Goal: Information Seeking & Learning: Learn about a topic

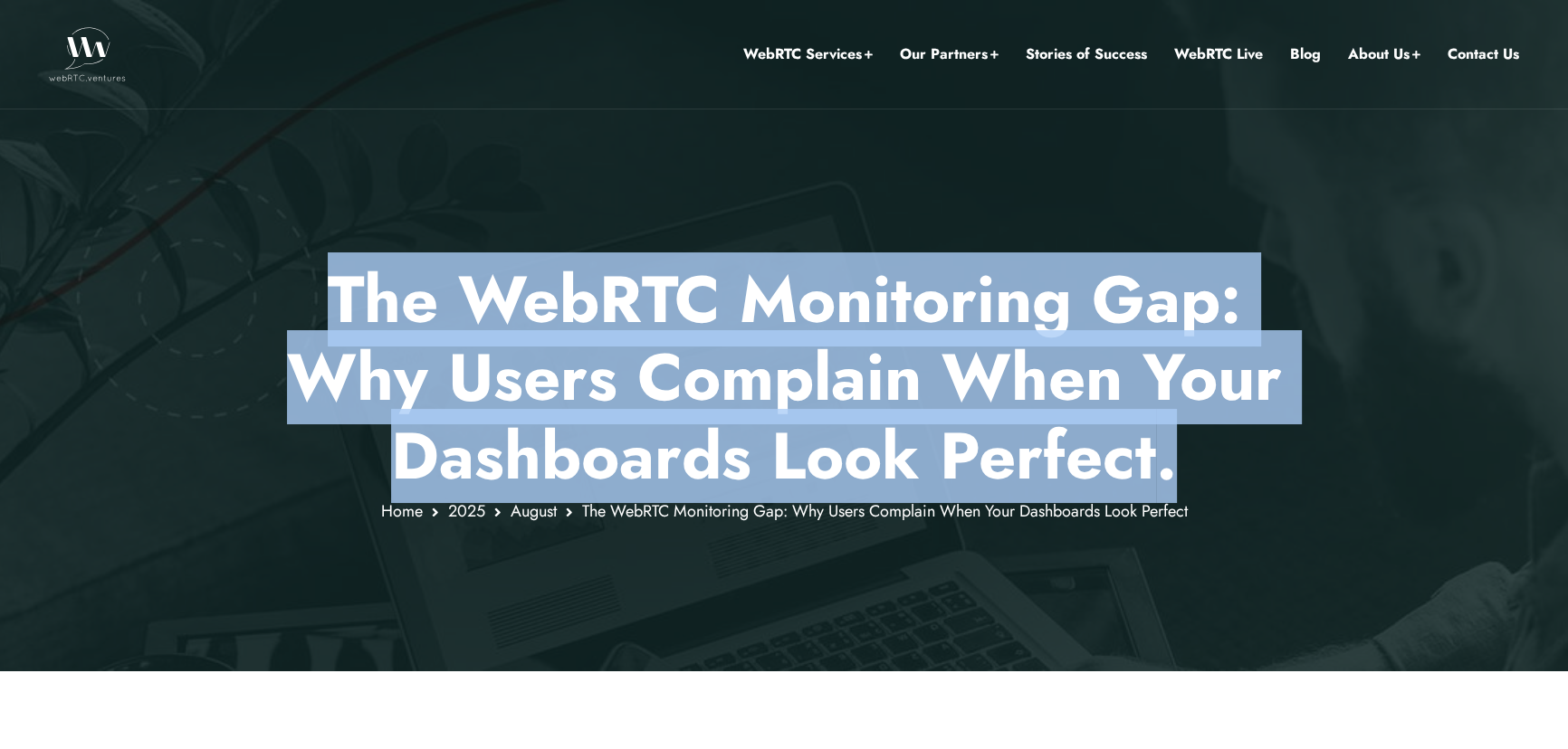
drag, startPoint x: 336, startPoint y: 298, endPoint x: 1209, endPoint y: 471, distance: 890.0
click at [1209, 471] on p "The WebRTC Monitoring Gap: Why Users Complain When Your Dashboards Look Perfect…" at bounding box center [784, 377] width 1061 height 234
copy p "The WebRTC Monitoring Gap: Why Users Complain When Your Dashboards Look Perfect…"
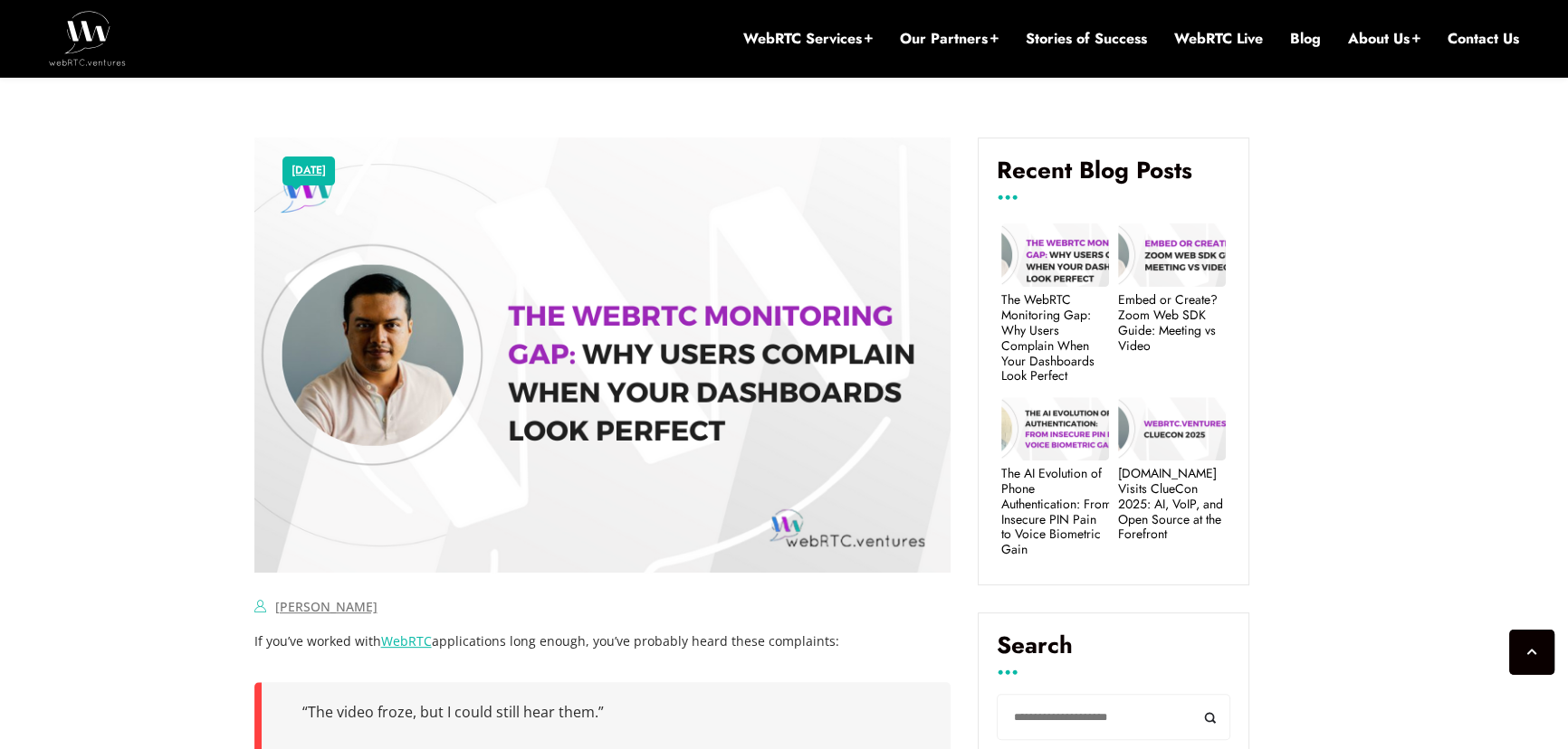
scroll to position [931, 0]
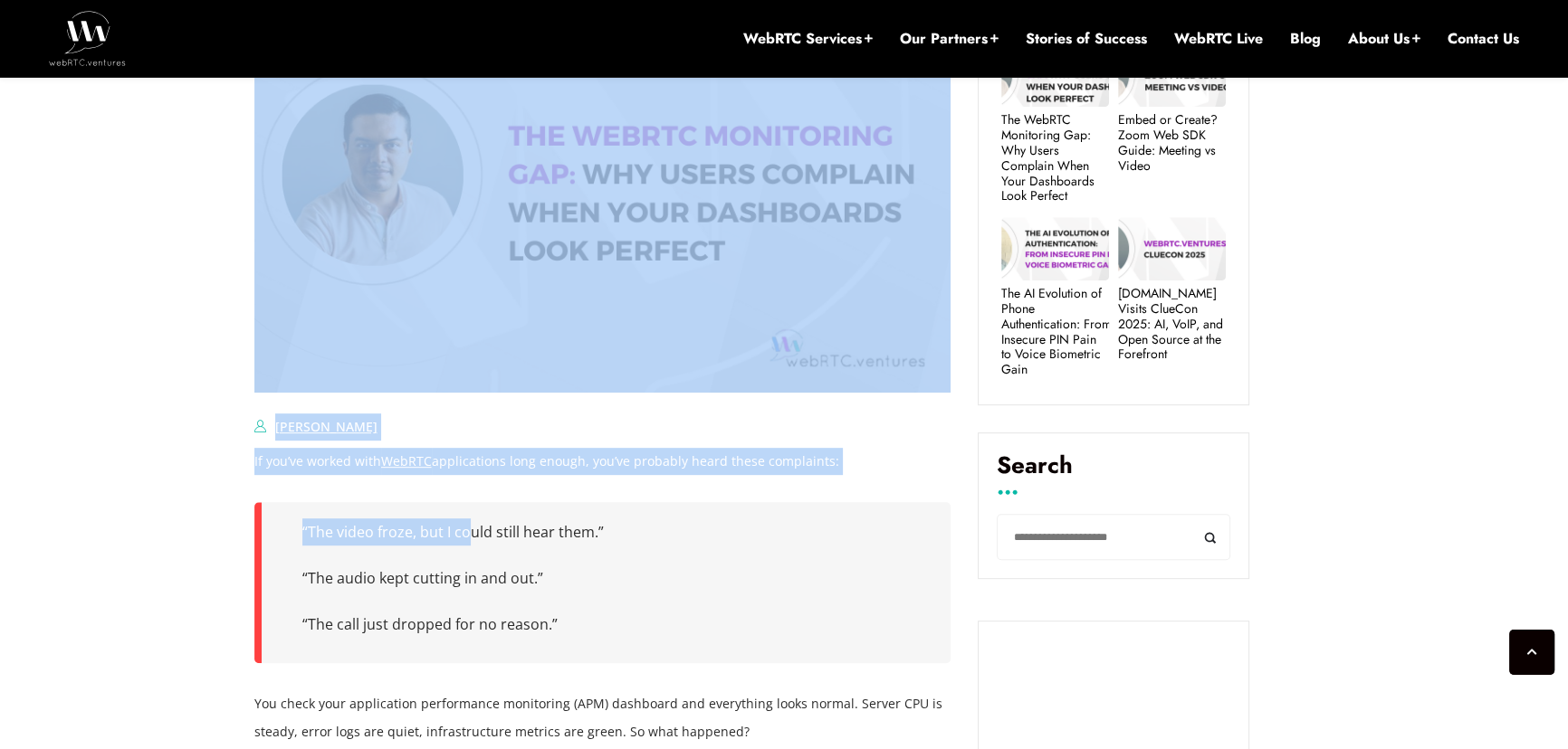
drag, startPoint x: 243, startPoint y: 460, endPoint x: 463, endPoint y: 529, distance: 230.6
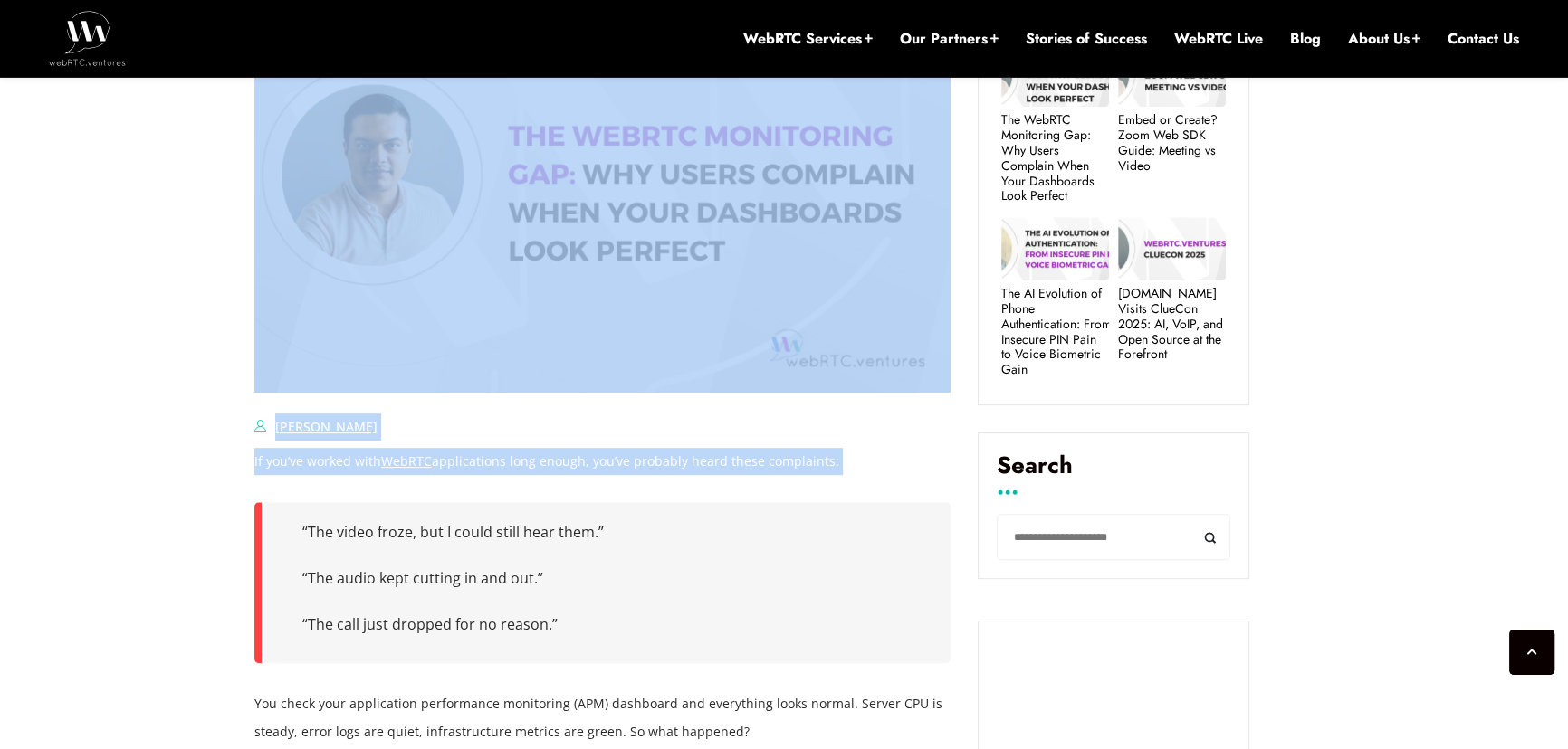
drag, startPoint x: 249, startPoint y: 460, endPoint x: 286, endPoint y: 481, distance: 42.5
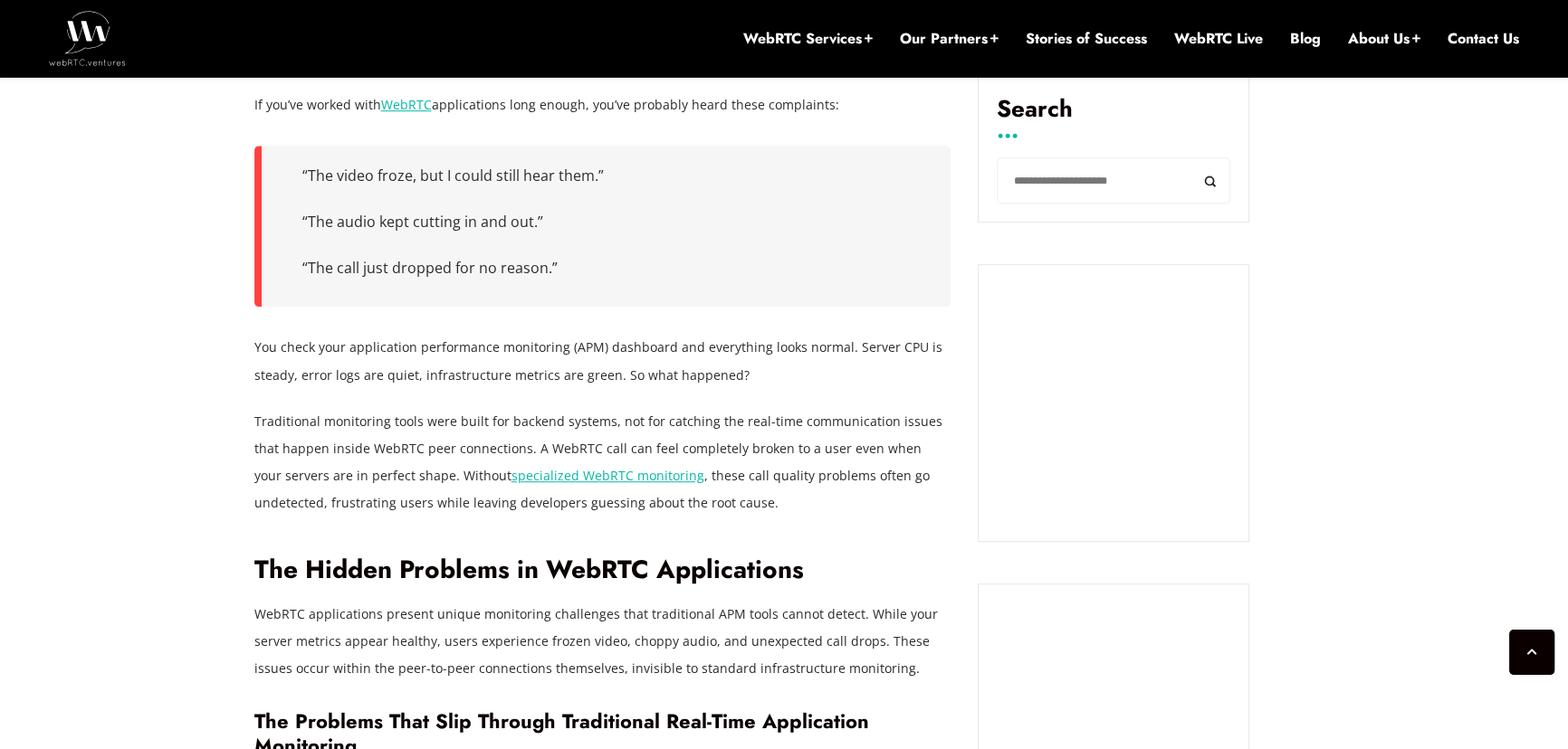
scroll to position [1259, 0]
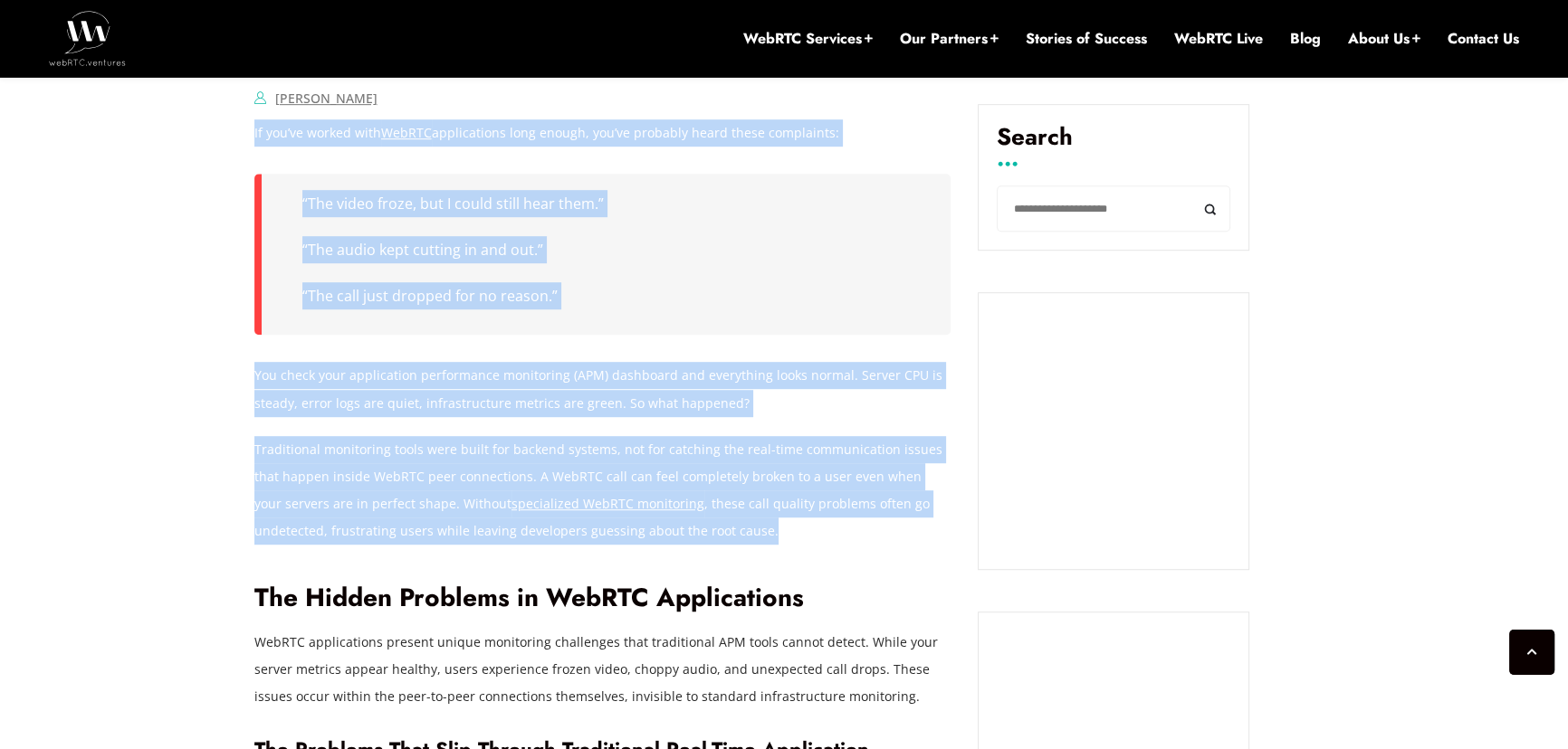
drag, startPoint x: 684, startPoint y: 528, endPoint x: 254, endPoint y: 130, distance: 585.9
copy div "If you’ve worked with WebRTC applications long enough, you’ve probably heard th…"
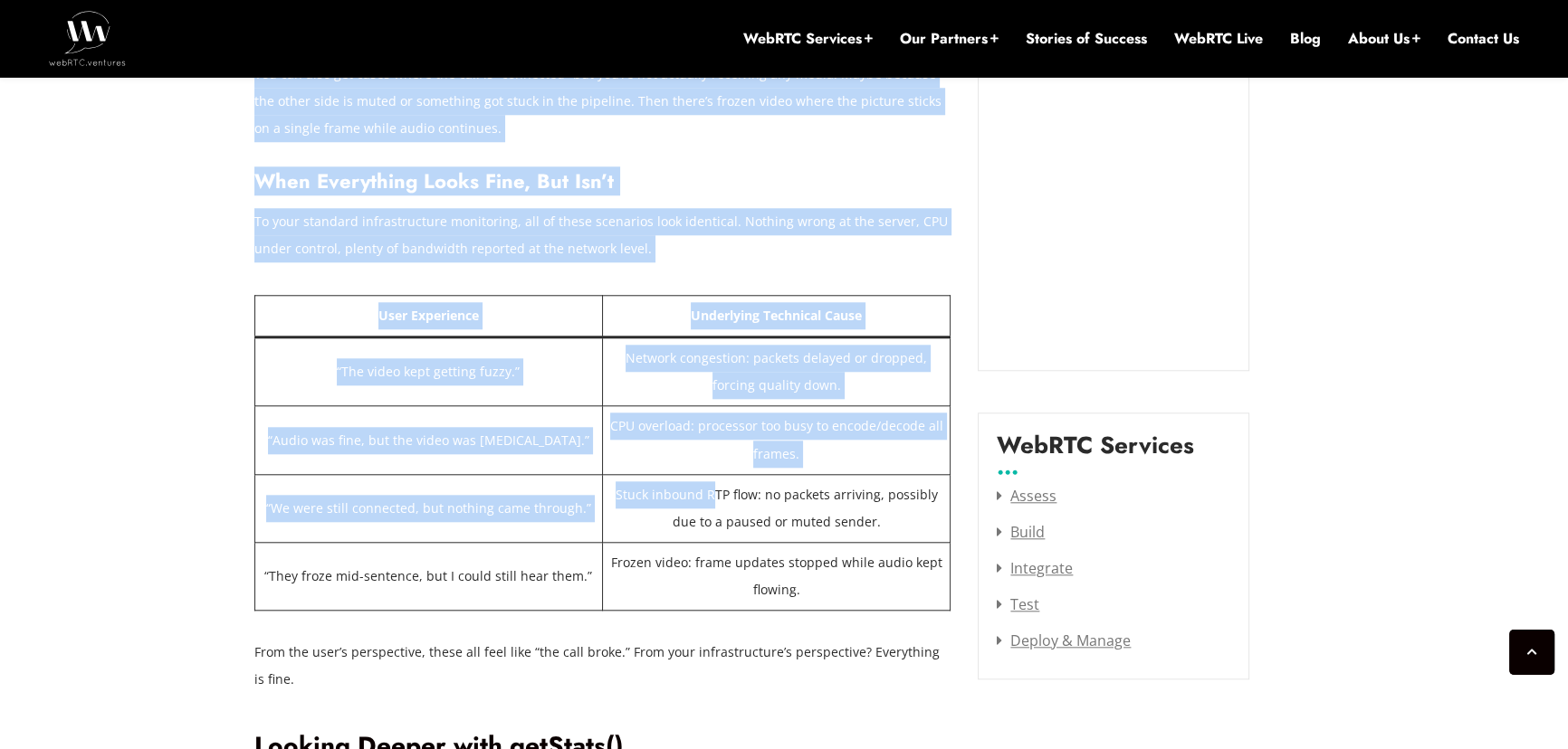
scroll to position [2164, 0]
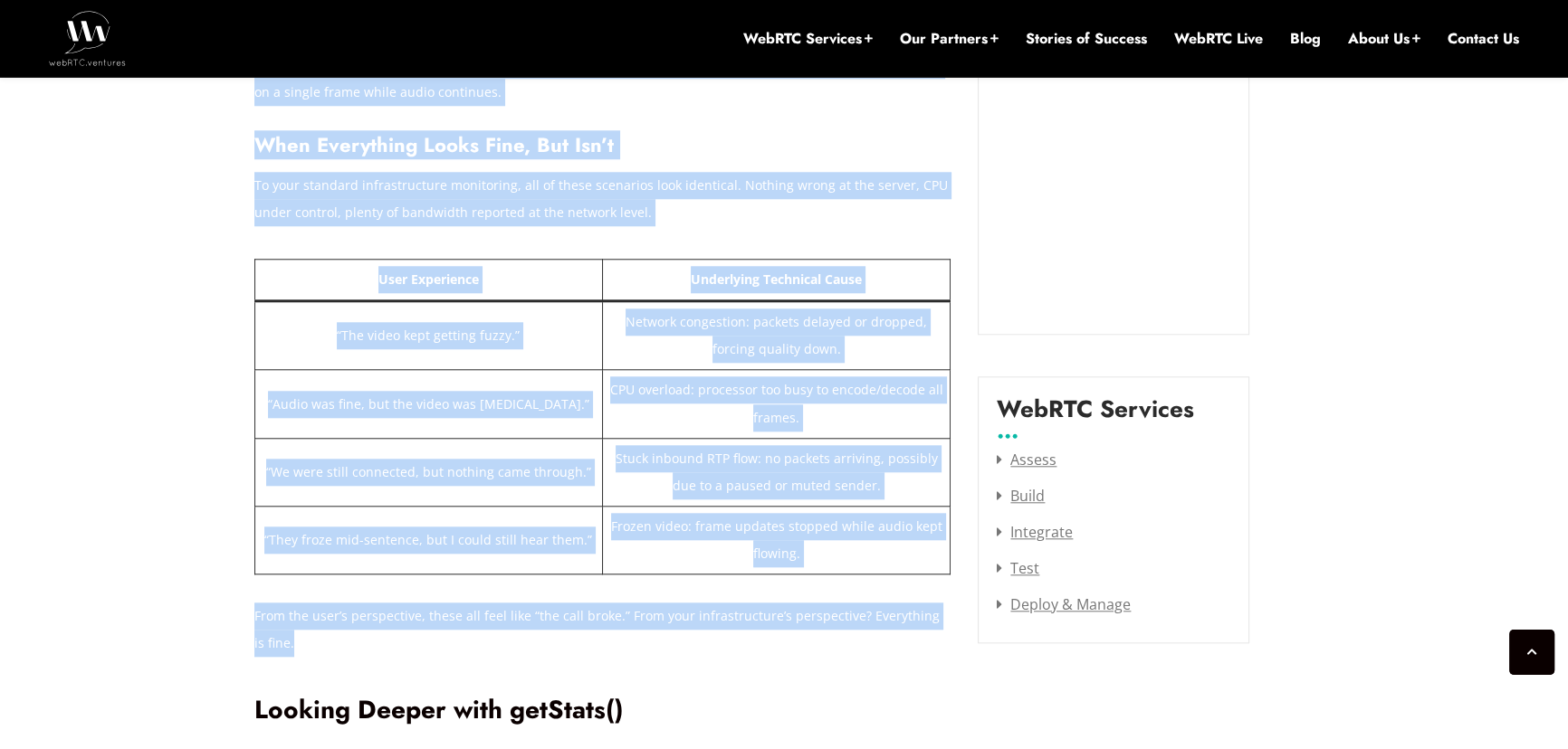
drag, startPoint x: 258, startPoint y: 183, endPoint x: 858, endPoint y: 640, distance: 754.2
copy div "Lor Ipsumd Sitametc ad EliTSE Doeiusmodtem IncIDI utlaboreetdo magnaal enimad m…"
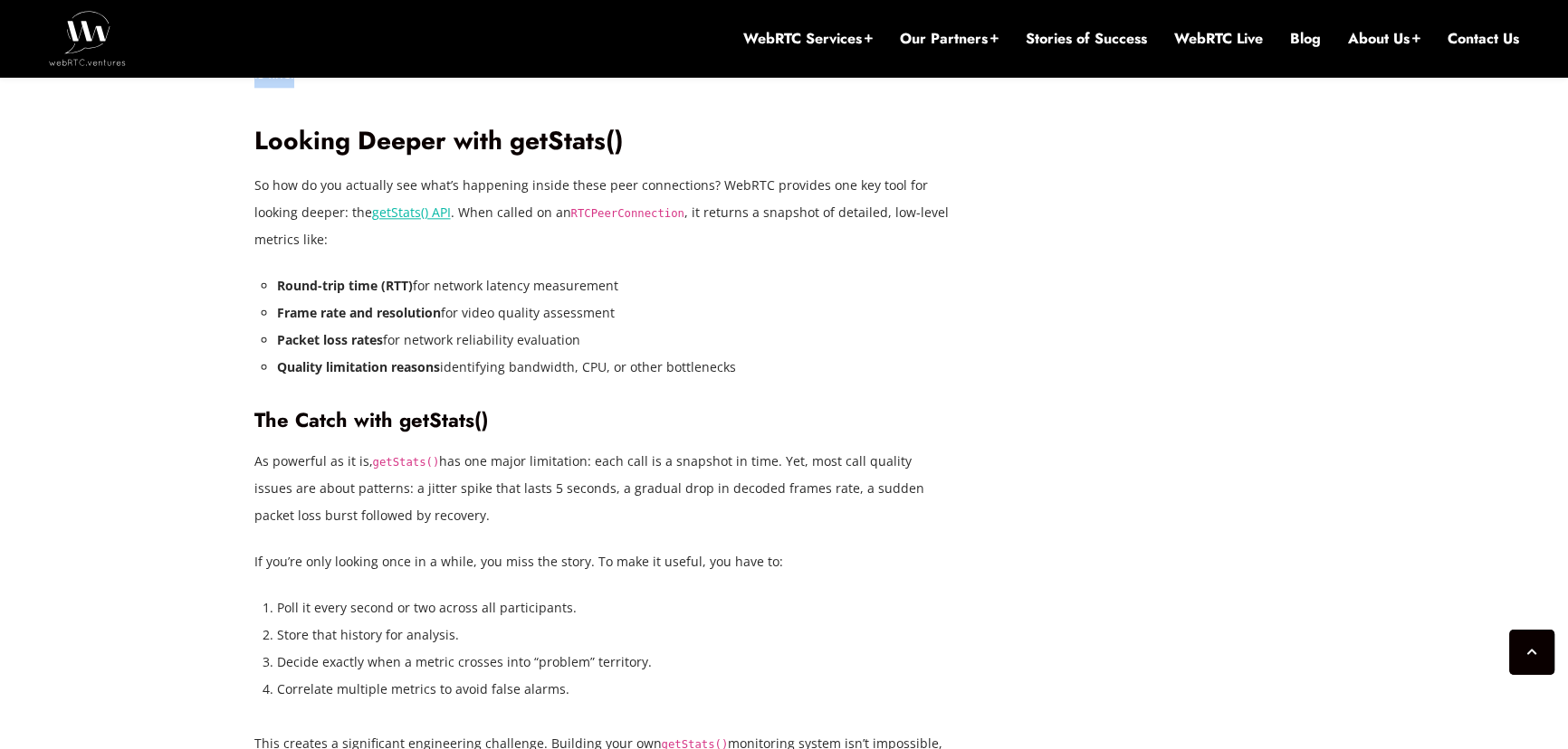
scroll to position [2741, 0]
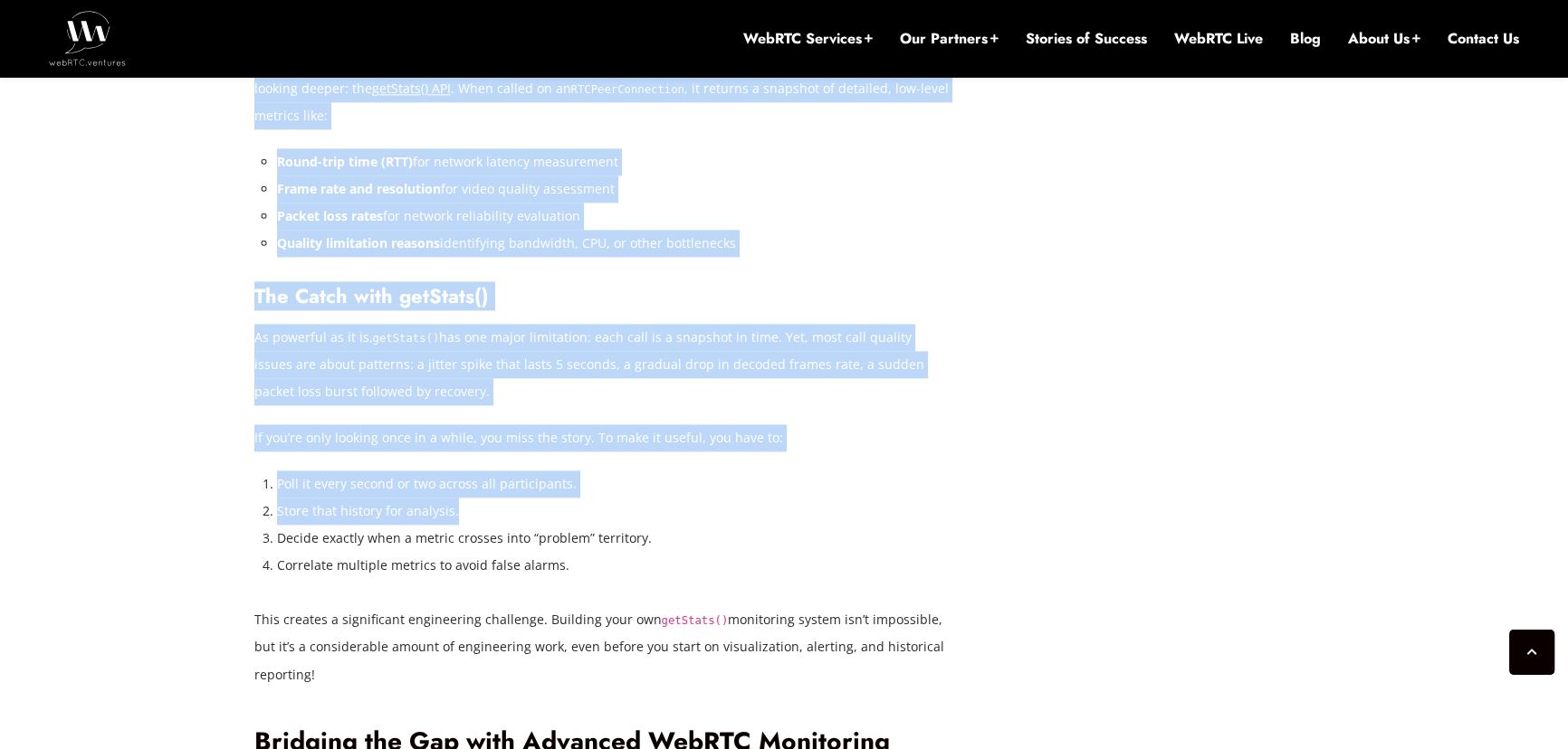
scroll to position [2986, 0]
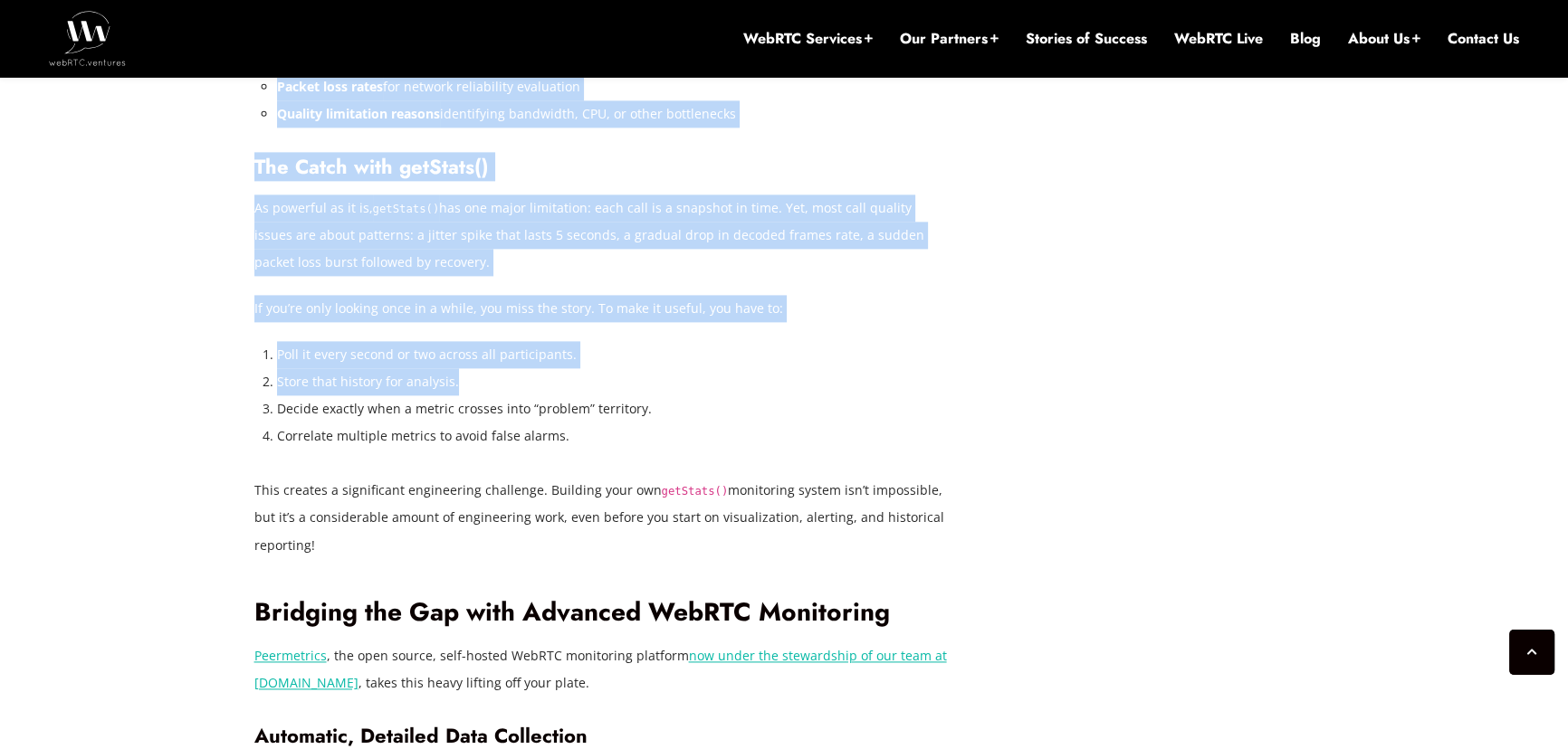
drag, startPoint x: 254, startPoint y: 139, endPoint x: 663, endPoint y: 546, distance: 577.0
click at [663, 546] on div "If you’ve worked with WebRTC applications long enough, you’ve probably heard th…" at bounding box center [603, 218] width 697 height 3652
copy div "Loremip Dolors amet conSecte() Ad eli se doe temporin utl etdo’m aliquaeni admi…"
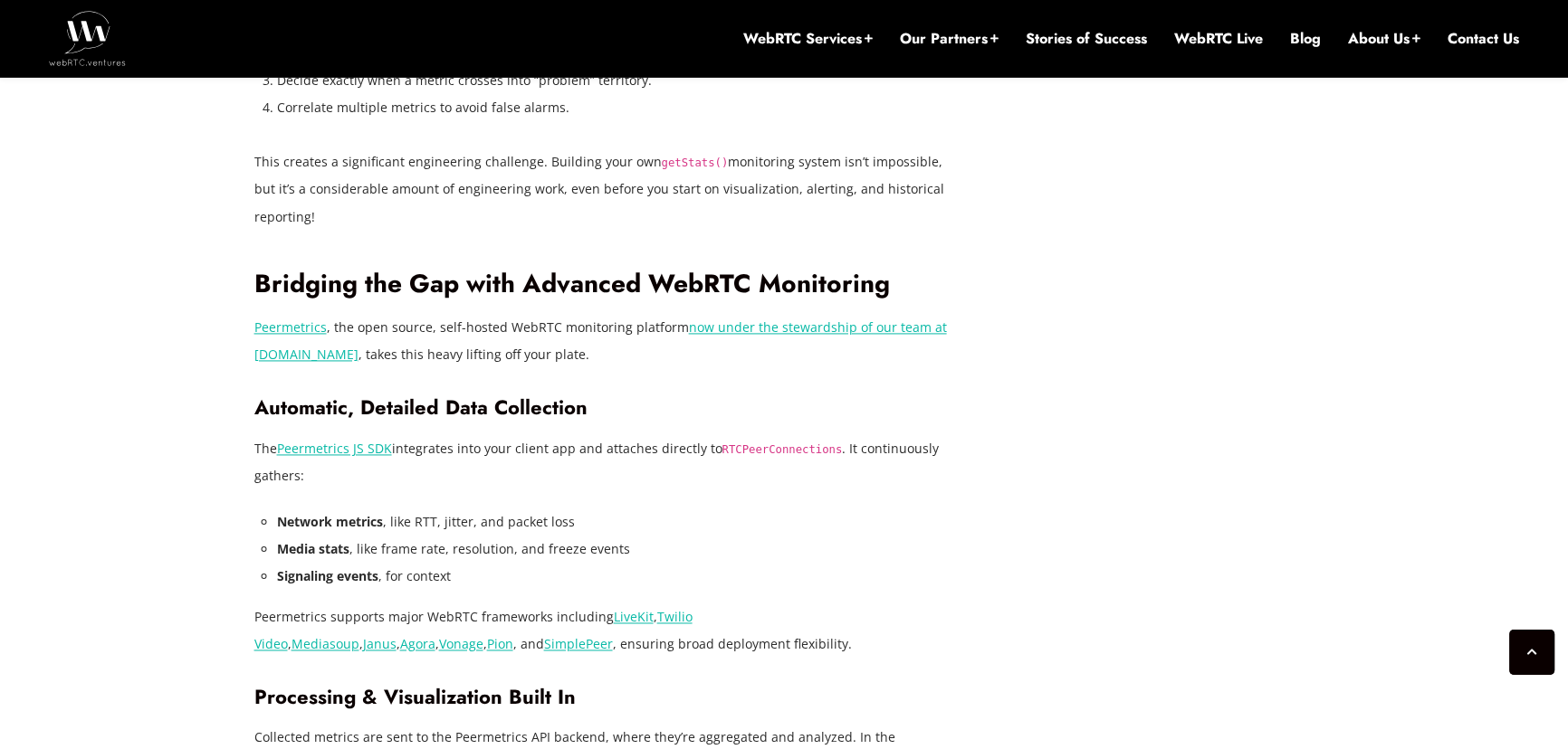
scroll to position [3316, 0]
click at [805, 394] on h3 "Automatic, Detailed Data Collection" at bounding box center [603, 406] width 697 height 24
click at [744, 323] on link "now under the stewardship of our team at [DOMAIN_NAME]" at bounding box center [601, 340] width 692 height 45
click at [296, 324] on link "Peermetrics" at bounding box center [291, 326] width 73 height 17
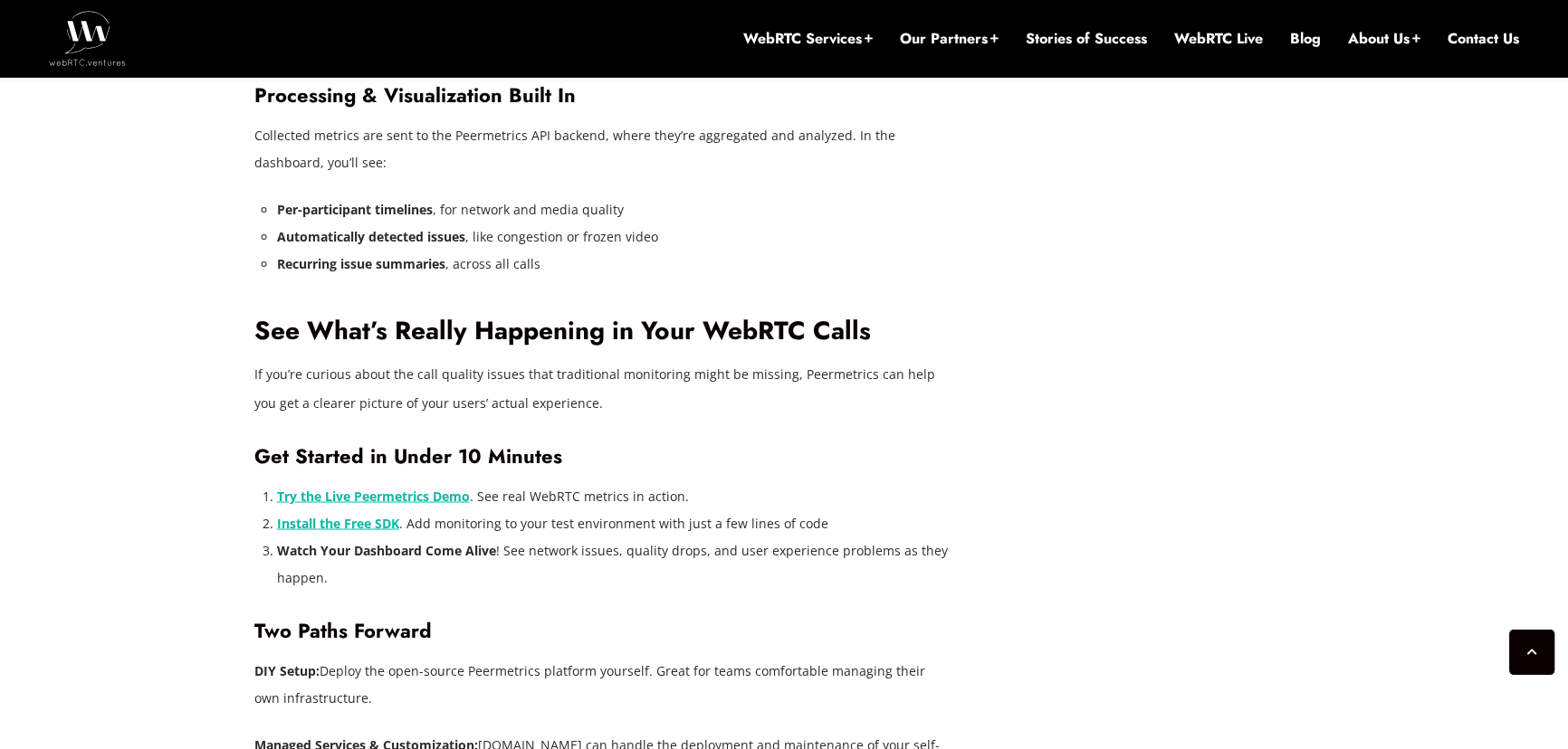
scroll to position [3973, 0]
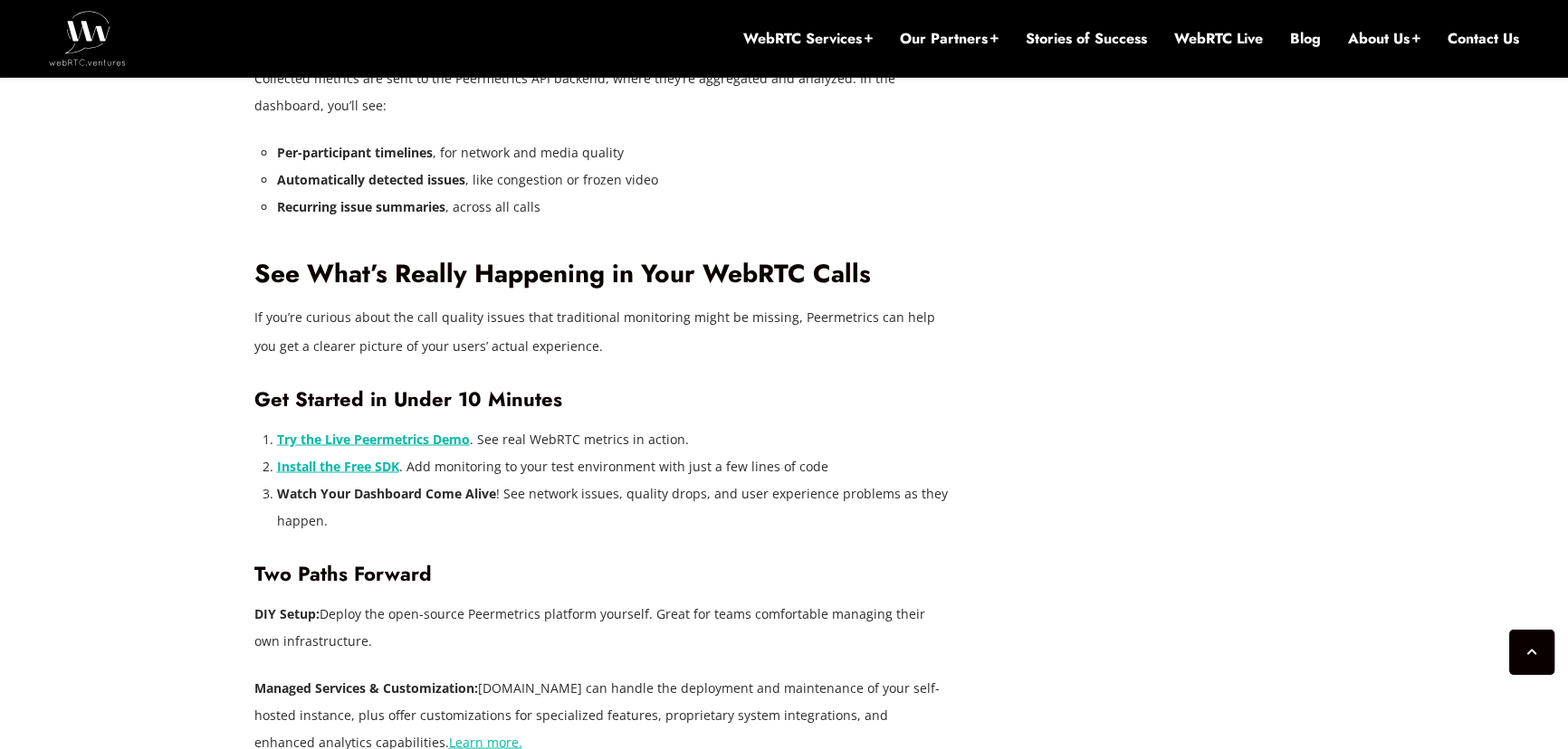
click at [444, 436] on strong "Try the Live Peermetrics Demo" at bounding box center [373, 438] width 192 height 17
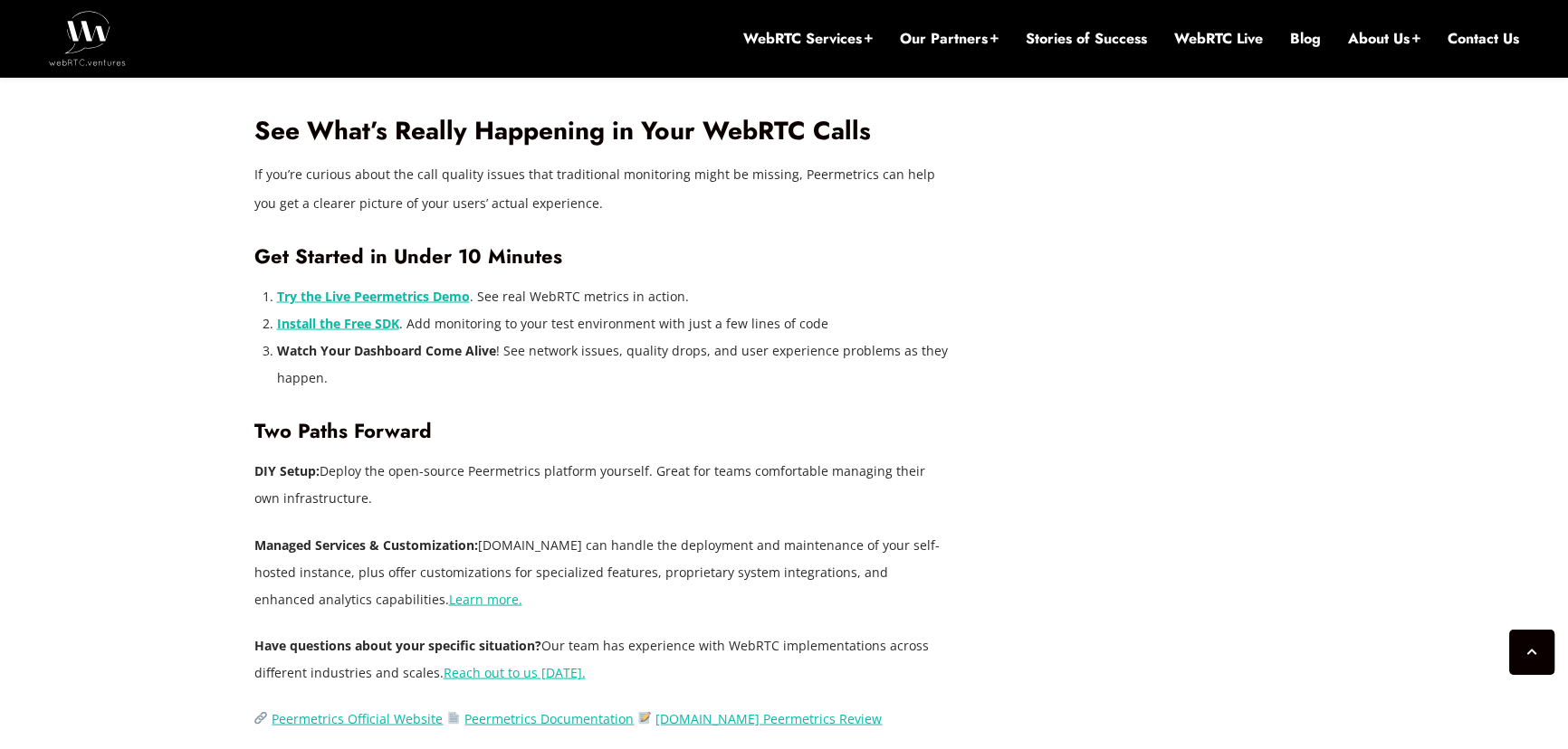
scroll to position [4138, 0]
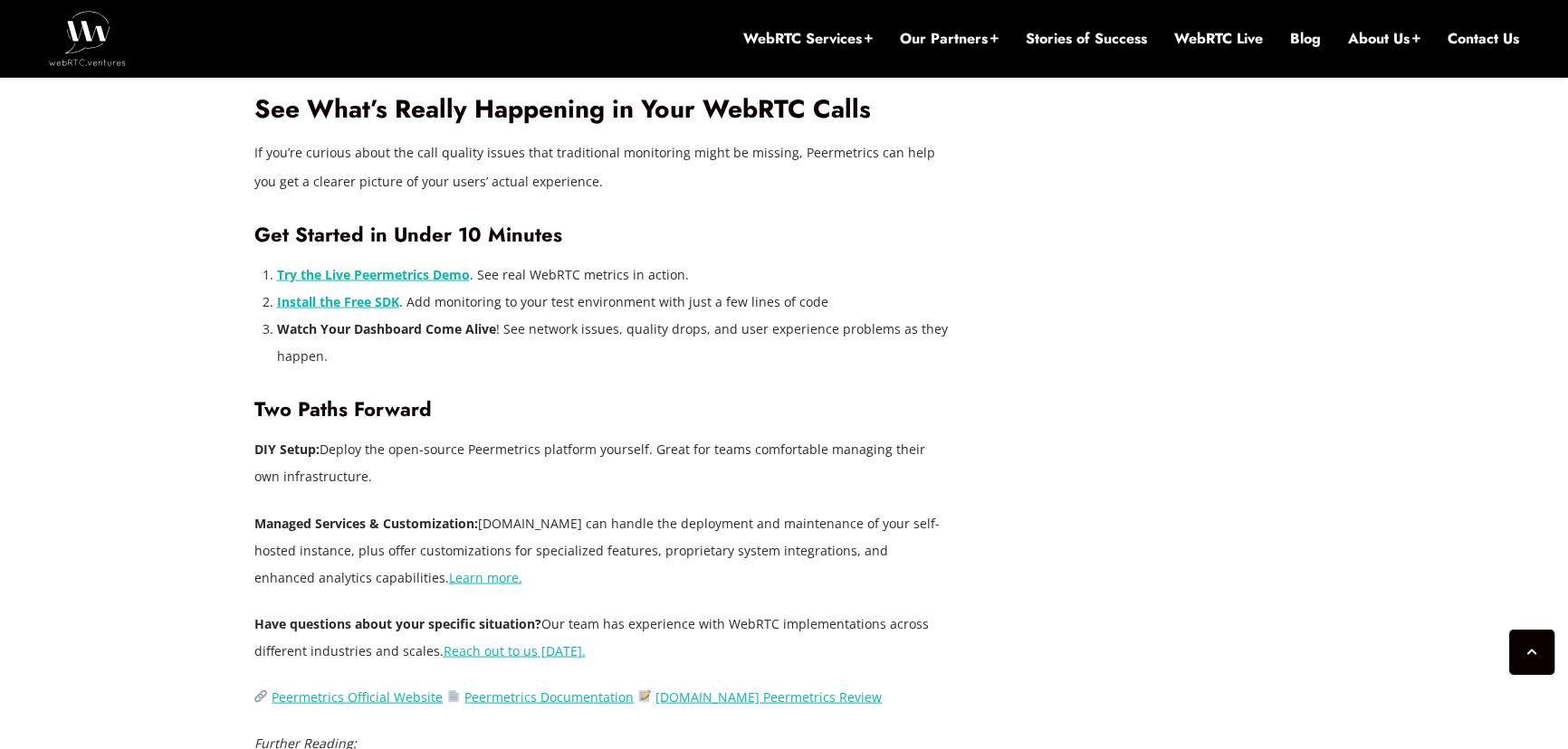
click at [359, 300] on strong "Install the Free SDK" at bounding box center [338, 301] width 122 height 17
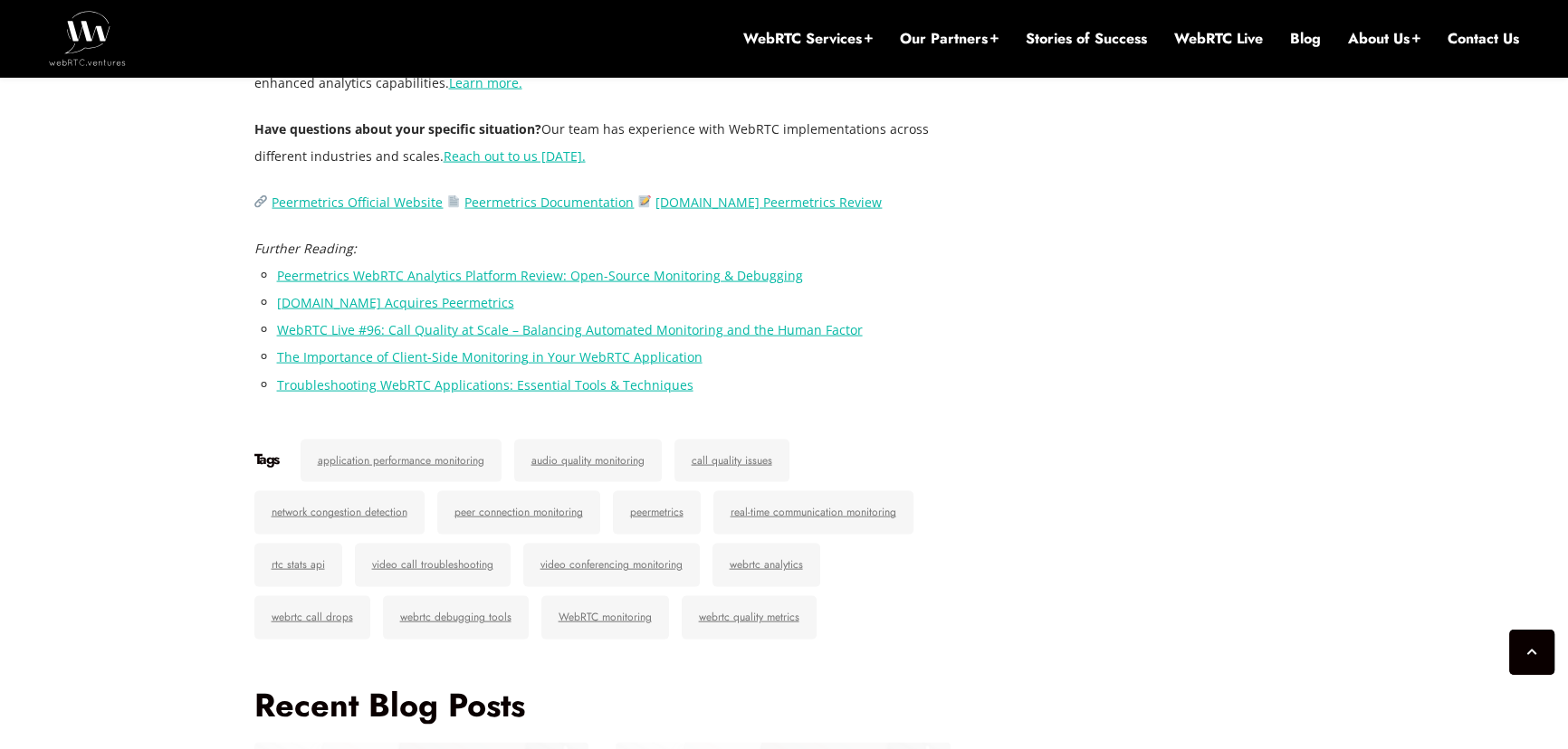
scroll to position [4878, 0]
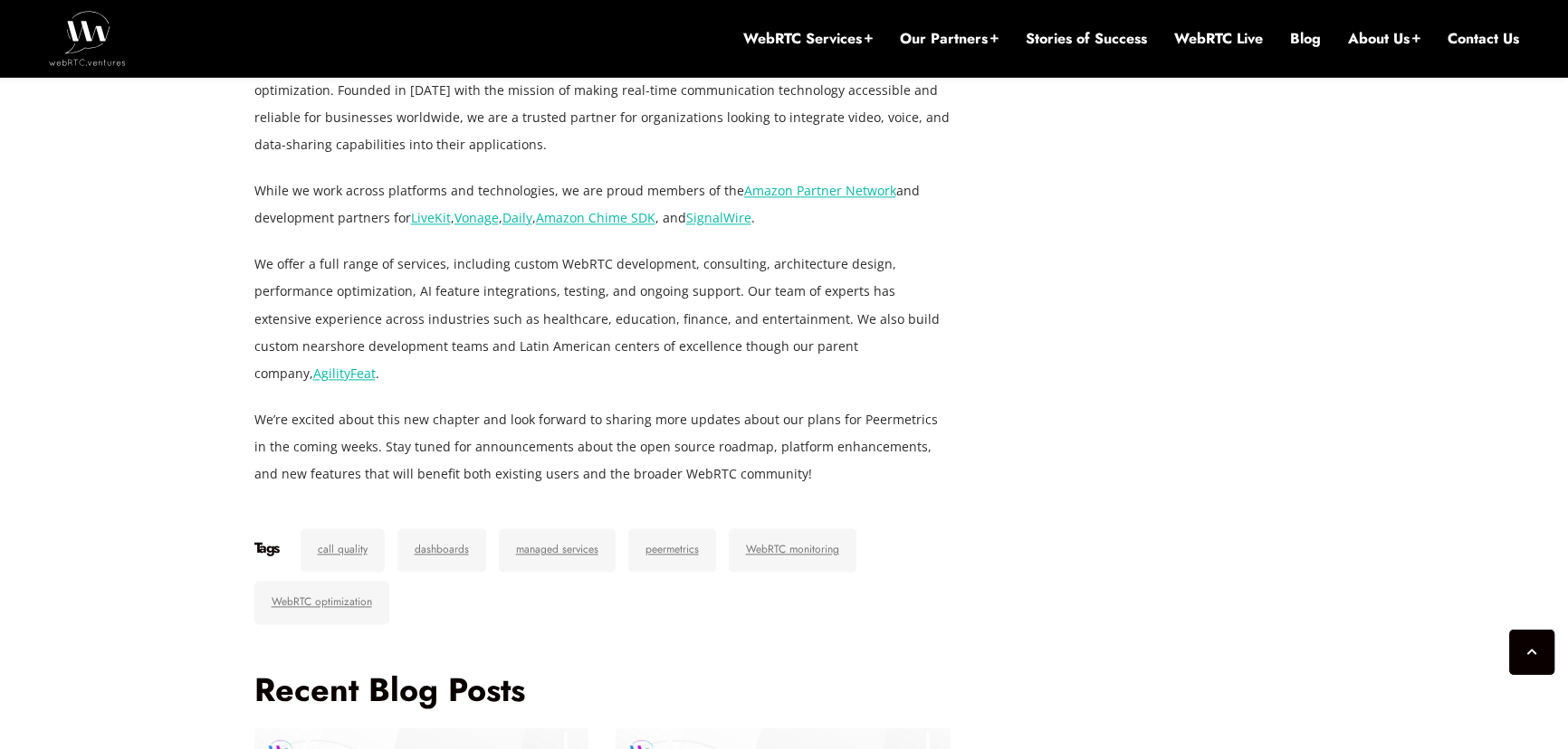
scroll to position [3233, 0]
